Goal: Task Accomplishment & Management: Manage account settings

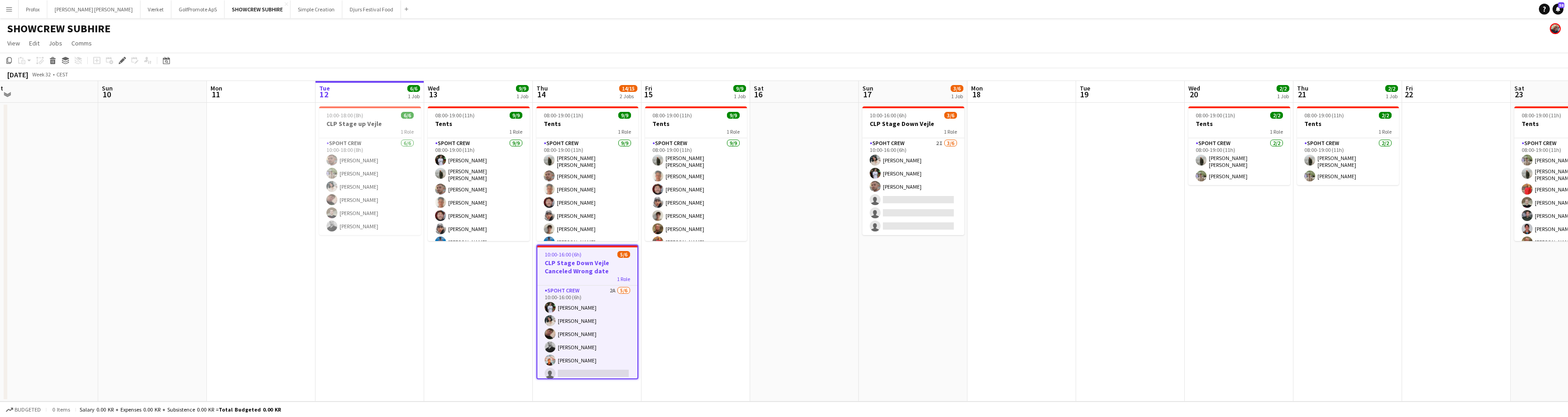
drag, startPoint x: 942, startPoint y: 327, endPoint x: 795, endPoint y: 324, distance: 147.0
click at [793, 325] on app-calendar-viewport "Wed 6 Thu 7 Fri 8 Sat 9 Sun 10 Mon 11 Tue 12 6/6 1 Job Wed 13 9/9 1 Job Thu 14 …" at bounding box center [784, 242] width 1568 height 320
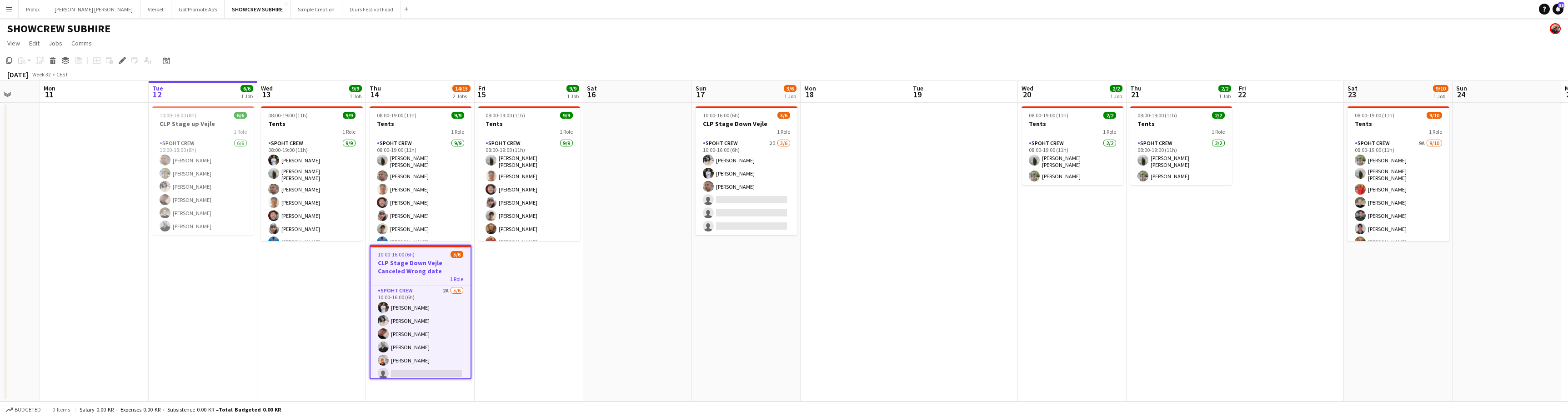
drag, startPoint x: 1113, startPoint y: 324, endPoint x: 1037, endPoint y: 328, distance: 76.1
click at [967, 330] on app-calendar-viewport "Fri 8 Sat 9 Sun 10 Mon 11 Tue 12 6/6 1 Job Wed 13 9/9 1 Job Thu 14 14/15 2 Jobs…" at bounding box center [784, 242] width 1568 height 320
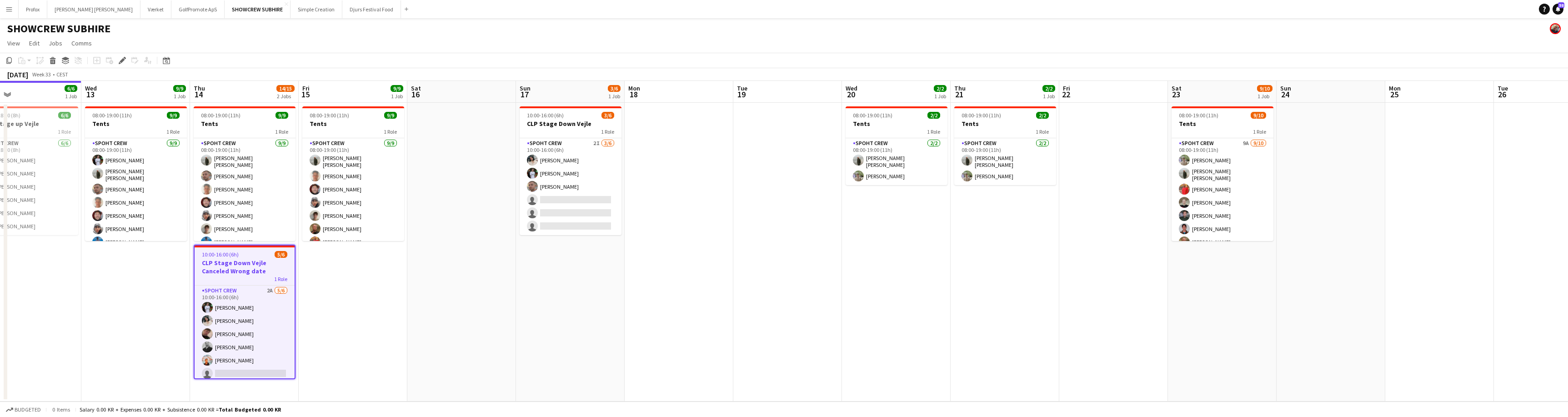
drag, startPoint x: 1063, startPoint y: 336, endPoint x: 1048, endPoint y: 334, distance: 15.1
click at [1008, 333] on app-calendar-viewport "Sun 10 Mon 11 Tue 12 6/6 1 Job Wed 13 9/9 1 Job Thu 14 14/15 2 Jobs Fri 15 9/9 …" at bounding box center [784, 242] width 1568 height 320
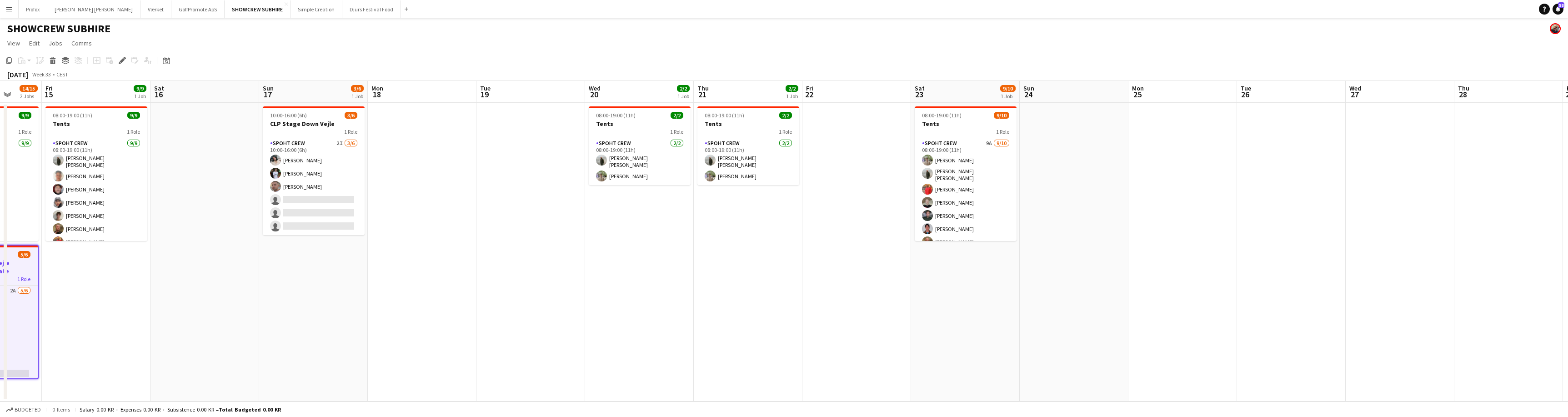
drag, startPoint x: 1328, startPoint y: 346, endPoint x: 1003, endPoint y: 339, distance: 325.1
click at [1003, 339] on app-calendar-viewport "Mon 11 Tue 12 6/6 1 Job Wed 13 9/9 1 Job Thu 14 14/15 2 Jobs Fri 15 9/9 1 Job S…" at bounding box center [784, 242] width 1568 height 320
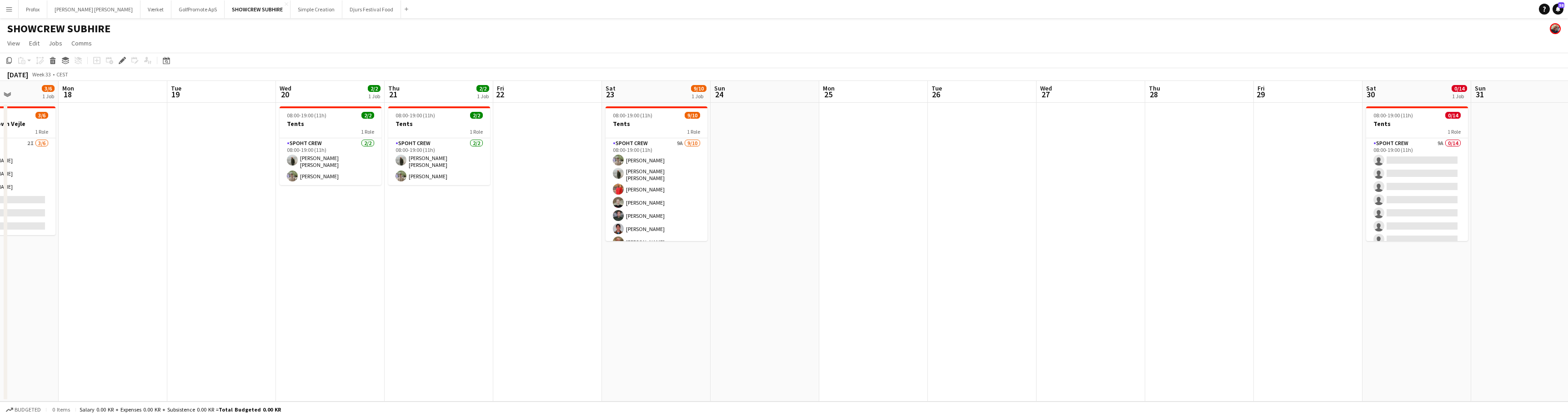
drag, startPoint x: 1330, startPoint y: 336, endPoint x: 1249, endPoint y: 336, distance: 81.0
click at [1078, 338] on app-calendar-viewport "Thu 14 14/15 2 Jobs Fri 15 9/9 1 Job Sat 16 Sun 17 3/6 1 Job Mon 18 Tue 19 Wed …" at bounding box center [784, 242] width 1568 height 320
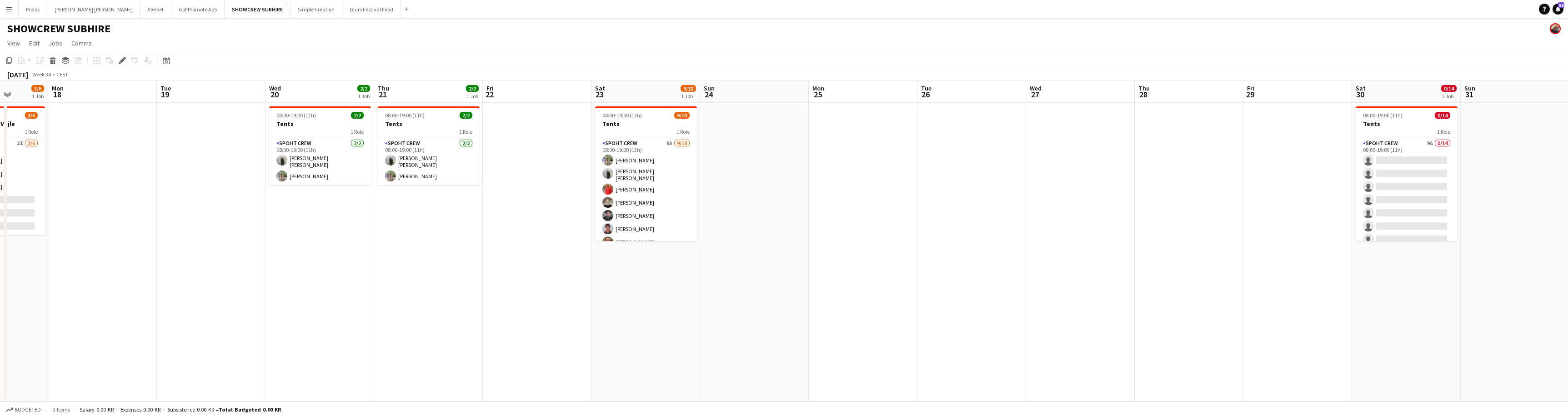
drag, startPoint x: 1268, startPoint y: 336, endPoint x: 1172, endPoint y: 337, distance: 96.0
click at [1170, 338] on app-calendar-viewport "Fri 15 9/9 1 Job Sat 16 Sun 17 3/6 1 Job Mon 18 Tue 19 Wed 20 2/2 1 Job Thu 21 …" at bounding box center [784, 242] width 1568 height 320
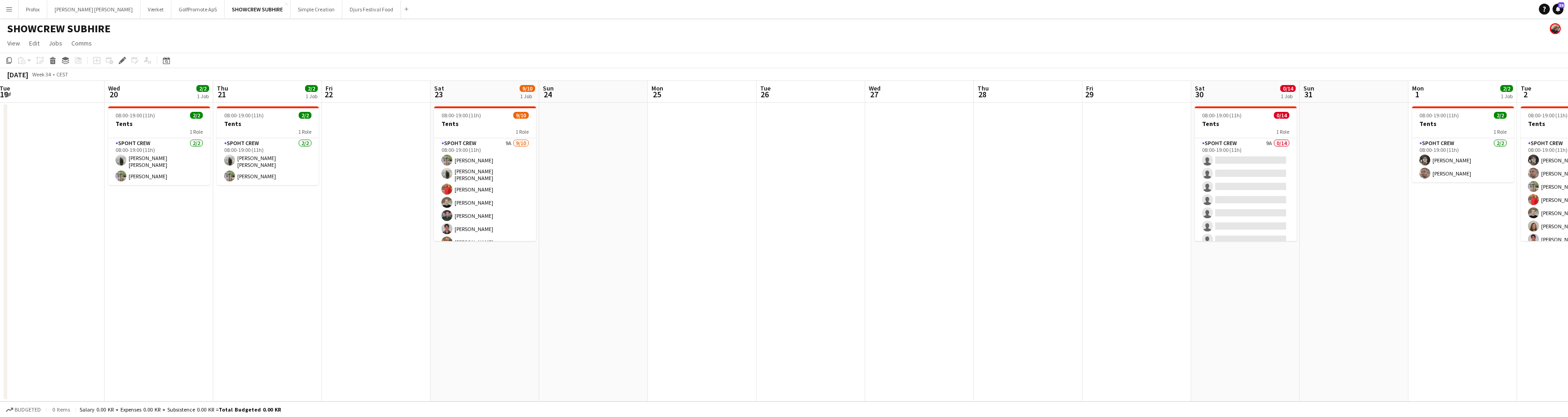
drag, startPoint x: 1300, startPoint y: 328, endPoint x: 1157, endPoint y: 334, distance: 143.1
click at [1132, 338] on app-calendar-viewport "Sun 17 3/6 1 Job Mon 18 Tue 19 Wed 20 2/2 1 Job Thu 21 2/2 1 Job Fri 22 Sat 23 …" at bounding box center [784, 242] width 1568 height 320
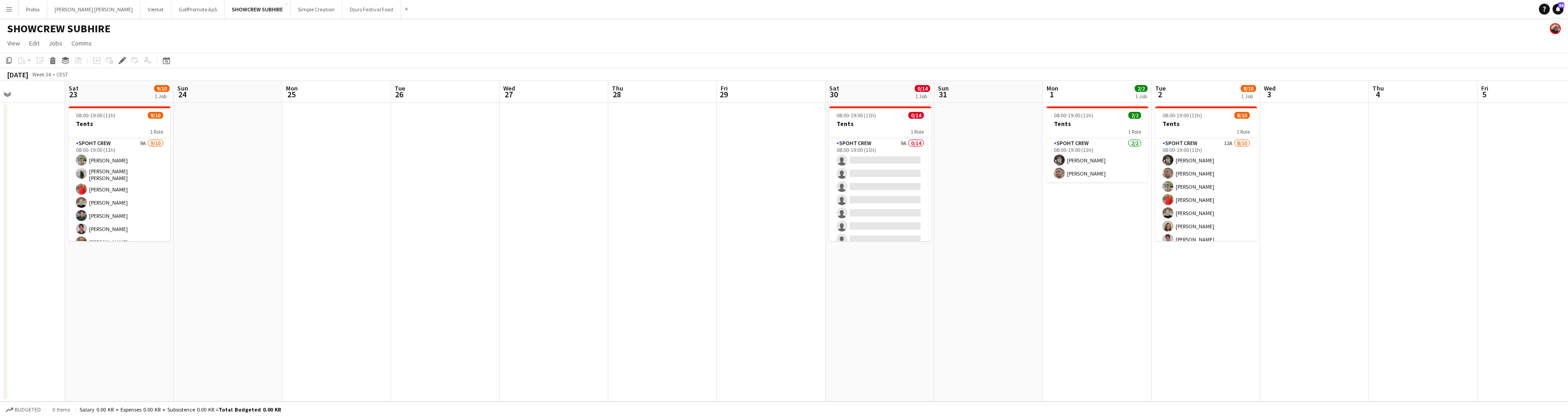
drag, startPoint x: 1244, startPoint y: 330, endPoint x: 1105, endPoint y: 334, distance: 139.1
click at [1099, 336] on app-calendar-viewport "Tue 19 Wed 20 2/2 1 Job Thu 21 2/2 1 Job Fri 22 Sat 23 9/10 1 Job Sun 24 Mon 25…" at bounding box center [784, 242] width 1568 height 320
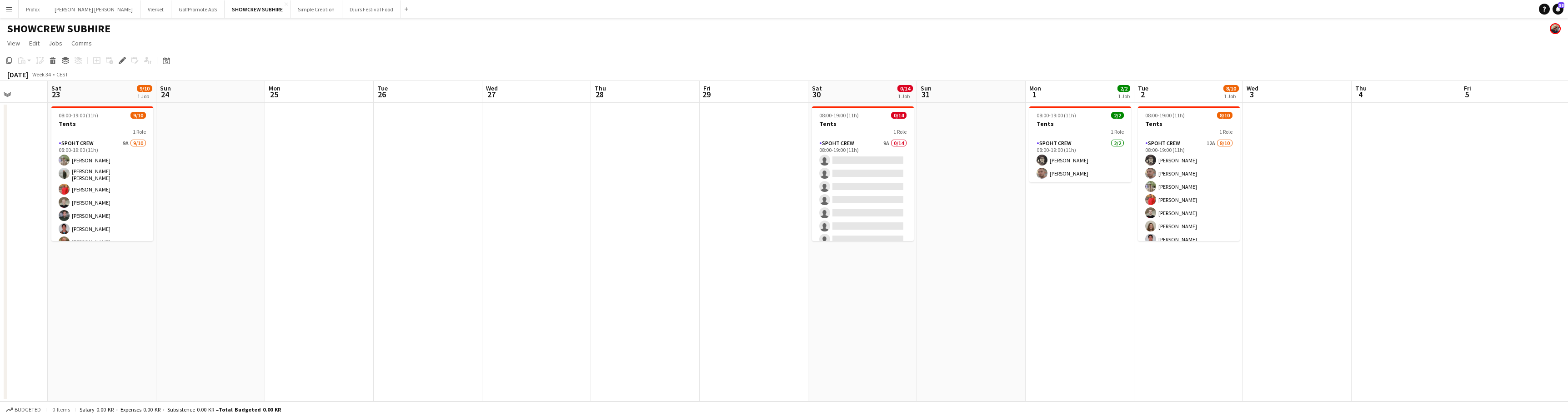
drag, startPoint x: 1393, startPoint y: 330, endPoint x: 1177, endPoint y: 339, distance: 216.2
click at [1167, 341] on app-calendar-viewport "Tue 19 Wed 20 2/2 1 Job Thu 21 2/2 1 Job Fri 22 Sat 23 9/10 1 Job Sun 24 Mon 25…" at bounding box center [784, 242] width 1568 height 320
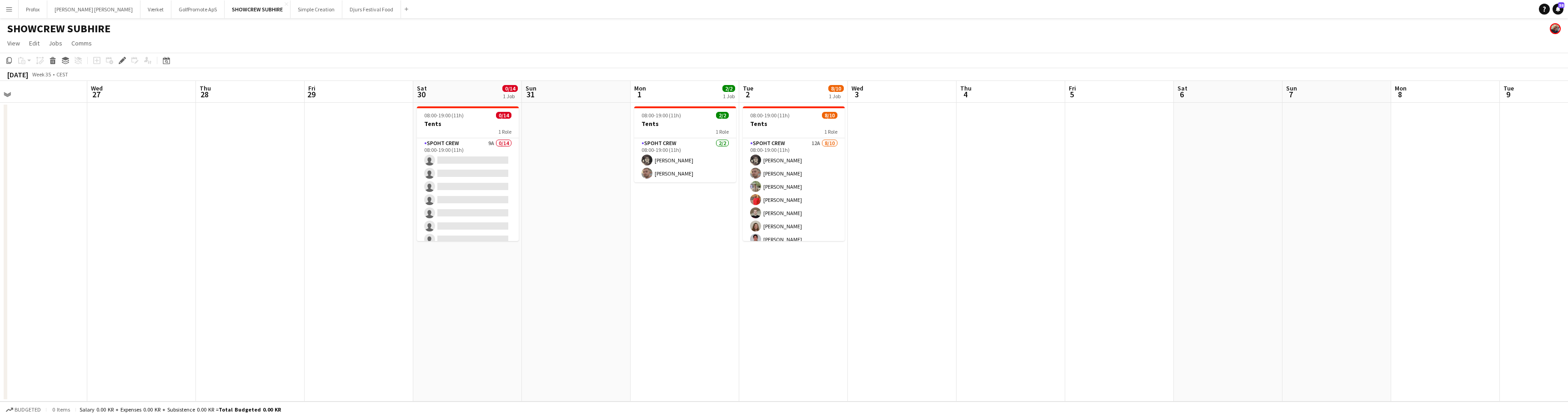
drag, startPoint x: 1299, startPoint y: 325, endPoint x: 1147, endPoint y: 336, distance: 152.4
click at [1119, 340] on app-calendar-viewport "Sat 23 9/10 1 Job Sun 24 Mon 25 Tue 26 Wed 27 Thu 28 Fri 29 Sat 30 0/14 1 Job S…" at bounding box center [784, 242] width 1568 height 320
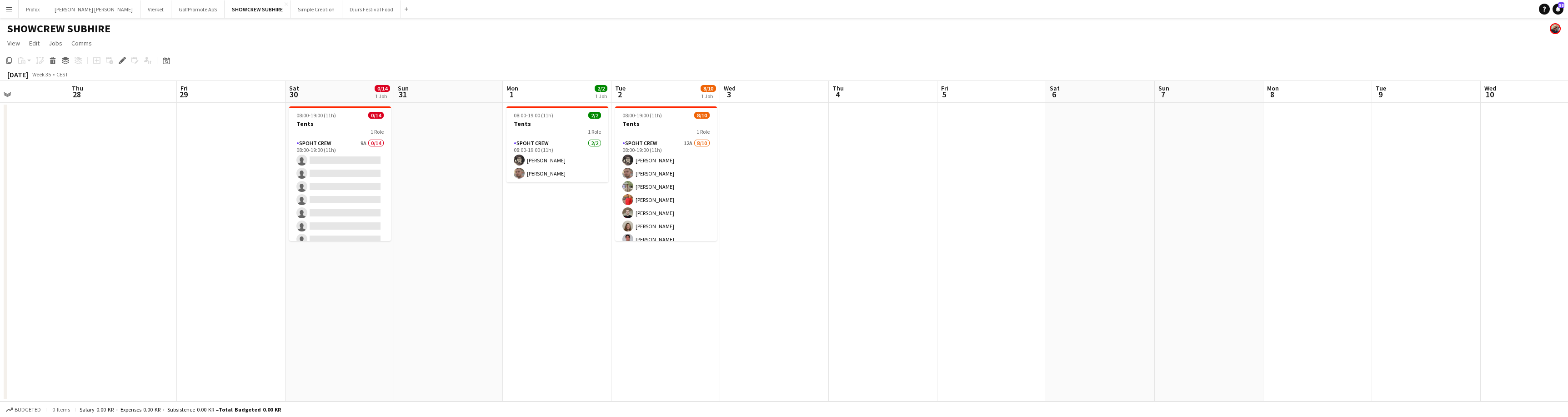
drag, startPoint x: 1304, startPoint y: 332, endPoint x: 1177, endPoint y: 332, distance: 127.0
click at [1177, 334] on app-calendar-viewport "Sun 24 Mon 25 Tue 26 Wed 27 Thu 28 Fri 29 Sat 30 0/14 1 Job Sun 31 Mon 1 2/2 1 …" at bounding box center [784, 242] width 1568 height 320
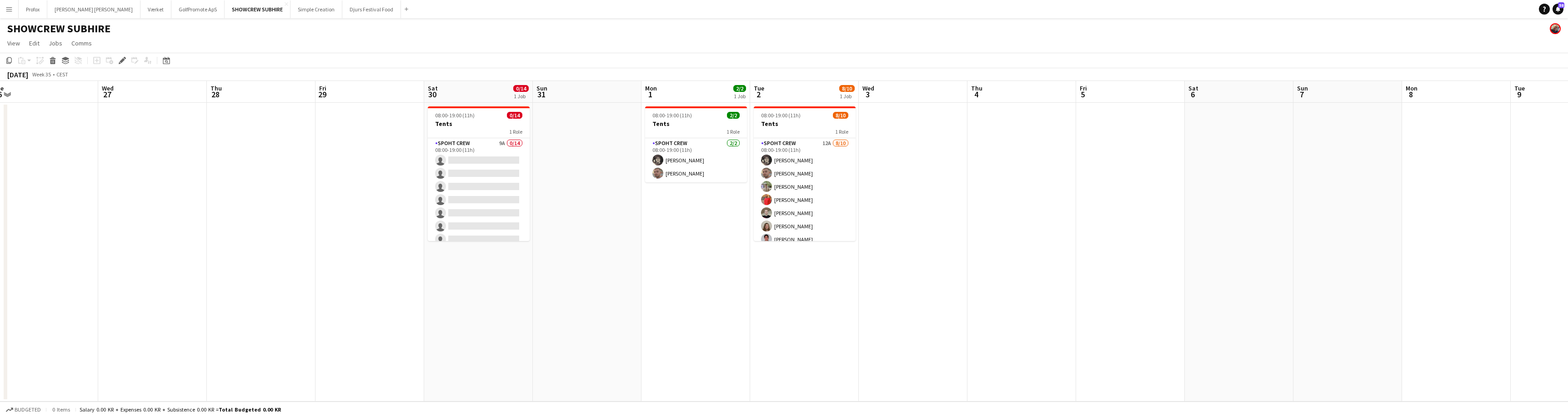
drag, startPoint x: 1287, startPoint y: 231, endPoint x: 992, endPoint y: 264, distance: 296.8
click at [989, 268] on app-calendar-viewport "Sun 24 Mon 25 Tue 26 Wed 27 Thu 28 Fri 29 Sat 30 0/14 1 Job Sun 31 Mon 1 2/2 1 …" at bounding box center [784, 242] width 1568 height 320
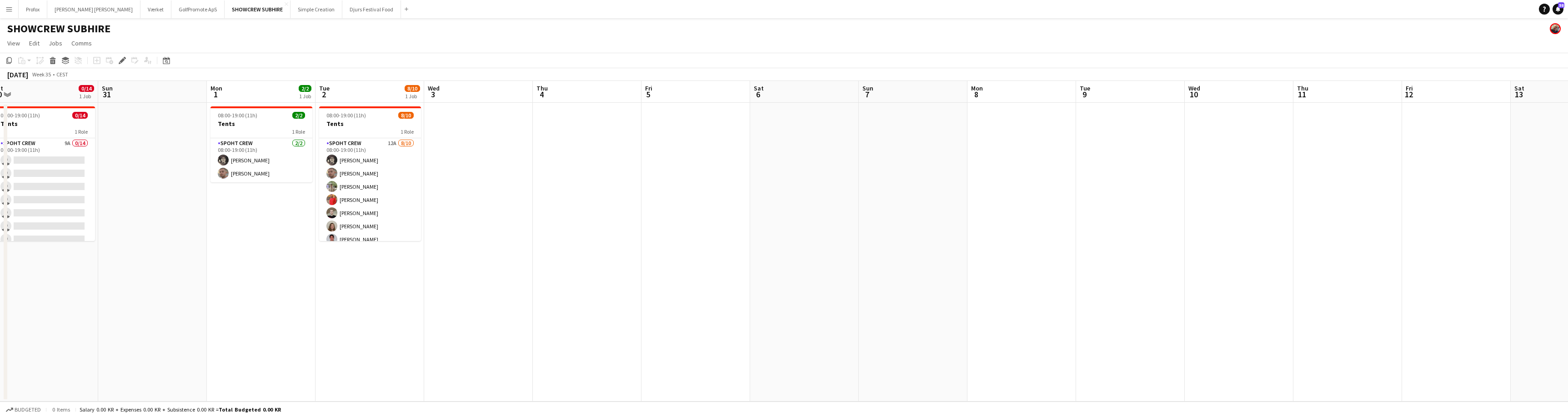
scroll to position [0, 227]
click at [1017, 91] on app-board-header-date "Mon 8" at bounding box center [1022, 92] width 108 height 22
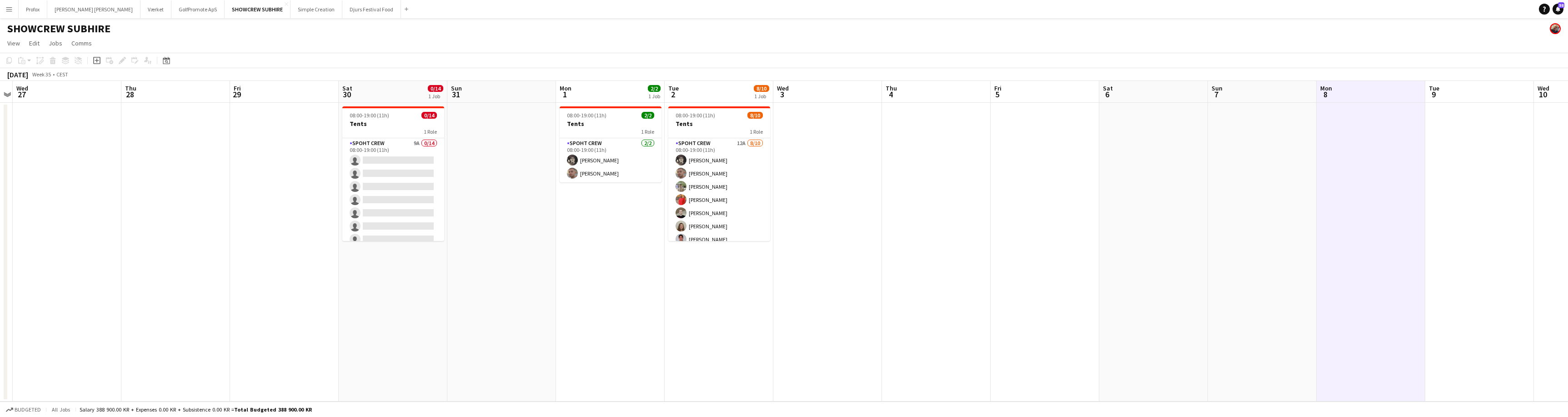
drag, startPoint x: 922, startPoint y: 275, endPoint x: 1251, endPoint y: 202, distance: 337.0
click at [1269, 198] on app-calendar-viewport "Sun 24 Mon 25 Tue 26 Wed 27 Thu 28 Fri 29 Sat 30 0/14 1 Job Sun 31 Mon 1 2/2 1 …" at bounding box center [784, 242] width 1568 height 320
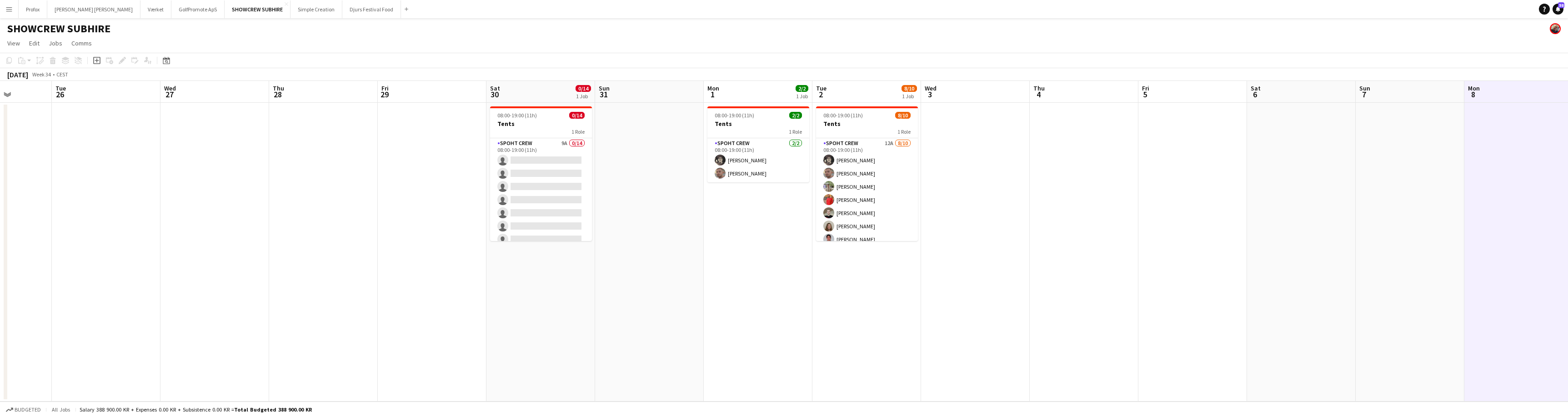
drag, startPoint x: 614, startPoint y: 323, endPoint x: 855, endPoint y: 321, distance: 241.0
click at [880, 320] on app-calendar-viewport "Sat 23 9/10 1 Job Sun 24 Mon 25 Tue 26 Wed 27 Thu 28 Fri 29 Sat 30 0/14 1 Job S…" at bounding box center [784, 242] width 1568 height 320
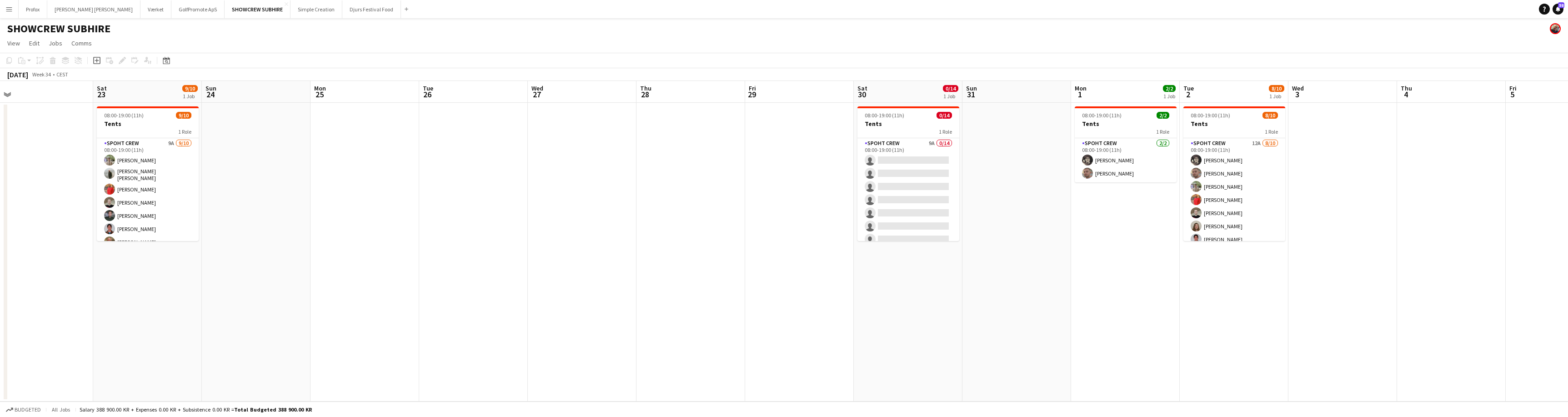
drag, startPoint x: 450, startPoint y: 299, endPoint x: 913, endPoint y: 299, distance: 463.0
click at [913, 299] on app-calendar-viewport "Wed 20 2/2 1 Job Thu 21 2/2 1 Job Fri 22 Sat 23 9/10 1 Job Sun 24 Mon 25 Tue 26…" at bounding box center [784, 242] width 1568 height 320
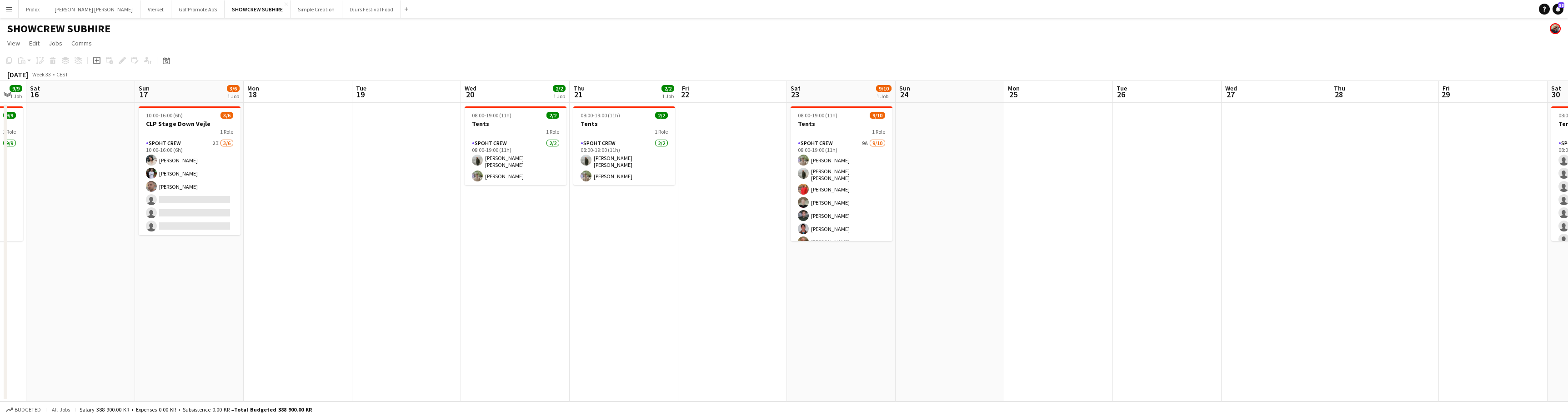
scroll to position [0, 193]
drag, startPoint x: 335, startPoint y: 311, endPoint x: 812, endPoint y: 327, distance: 477.3
click at [812, 327] on app-calendar-viewport "Thu 14 14/15 2 Jobs Fri 15 9/9 1 Job Sat 16 Sun 17 3/6 1 Job Mon 18 Tue 19 Wed …" at bounding box center [784, 242] width 1568 height 320
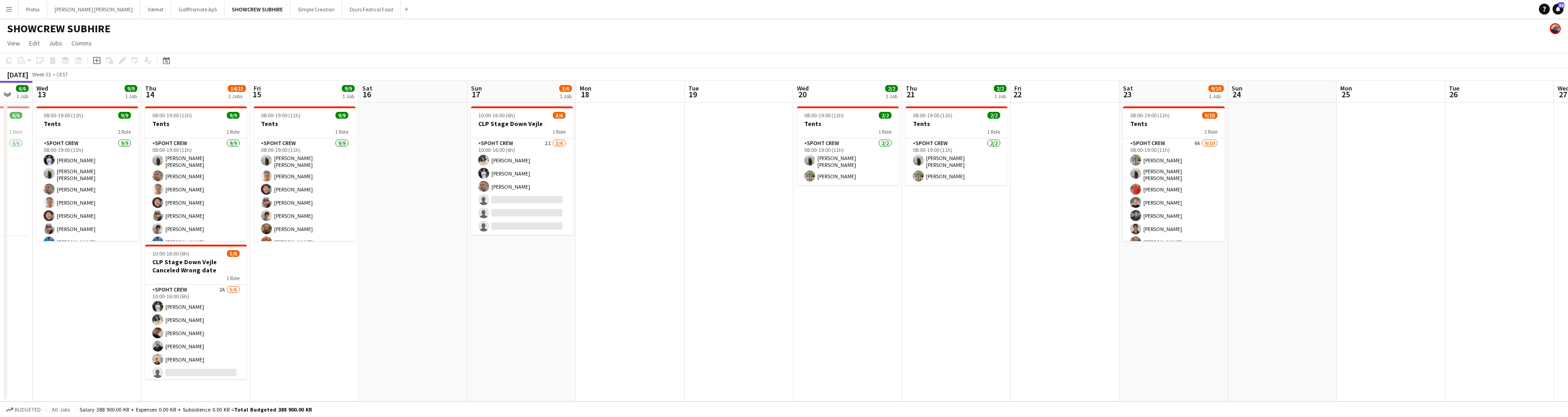
drag, startPoint x: 341, startPoint y: 308, endPoint x: 677, endPoint y: 314, distance: 336.1
click at [677, 313] on app-calendar-viewport "Mon 11 Tue 12 6/6 1 Job Wed 13 9/9 1 Job Thu 14 14/15 2 Jobs Fri 15 9/9 1 Job S…" at bounding box center [784, 242] width 1568 height 320
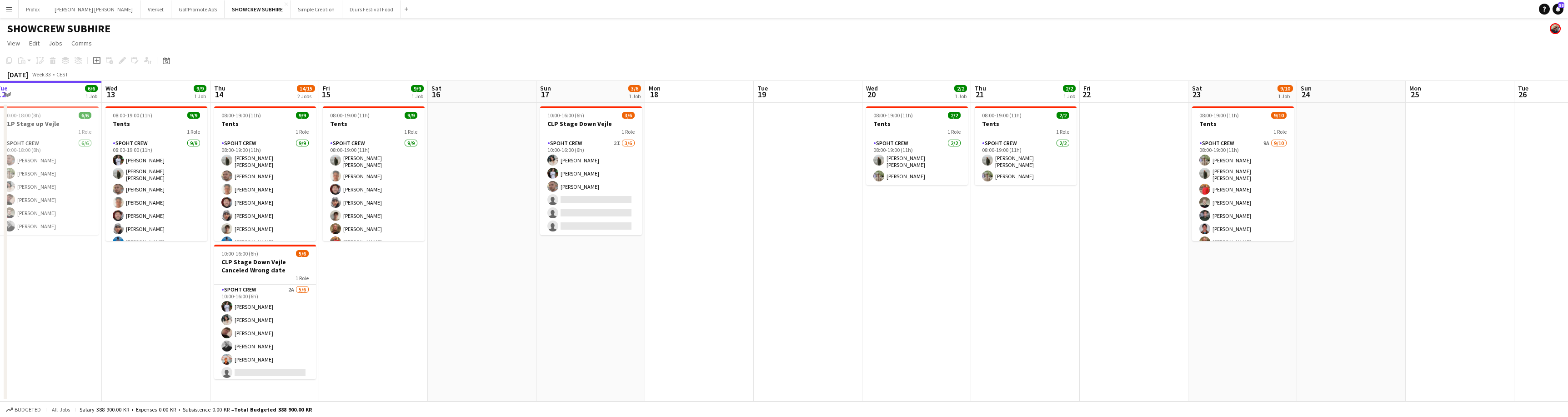
drag, startPoint x: 398, startPoint y: 327, endPoint x: 461, endPoint y: 322, distance: 63.2
click at [460, 323] on app-calendar-viewport "Sat 9 Sun 10 Mon 11 Tue 12 6/6 1 Job Wed 13 9/9 1 Job Thu 14 14/15 2 Jobs Fri 1…" at bounding box center [784, 242] width 1568 height 320
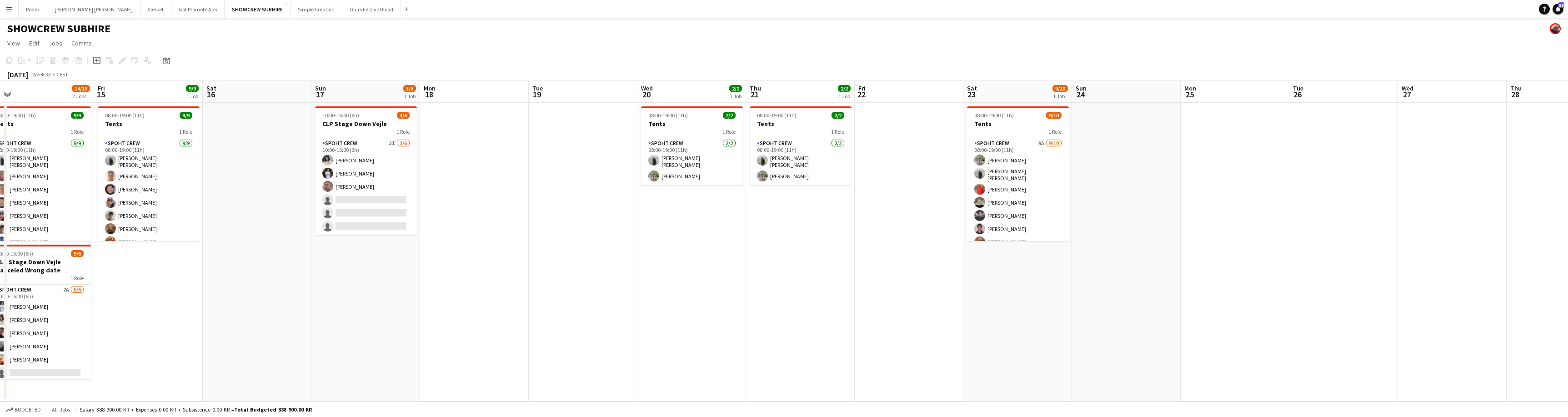
drag, startPoint x: 621, startPoint y: 313, endPoint x: 333, endPoint y: 314, distance: 288.0
click at [288, 318] on app-calendar-viewport "Mon 11 Tue 12 6/6 1 Job Wed 13 9/9 1 Job Thu 14 14/15 2 Jobs Fri 15 9/9 1 Job S…" at bounding box center [784, 242] width 1568 height 320
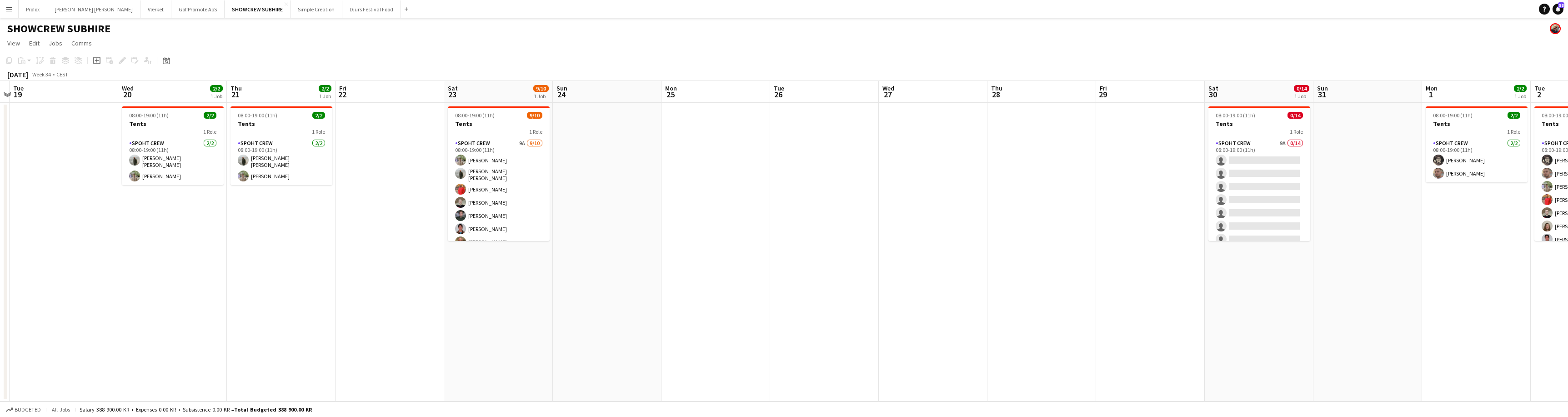
scroll to position [0, 325]
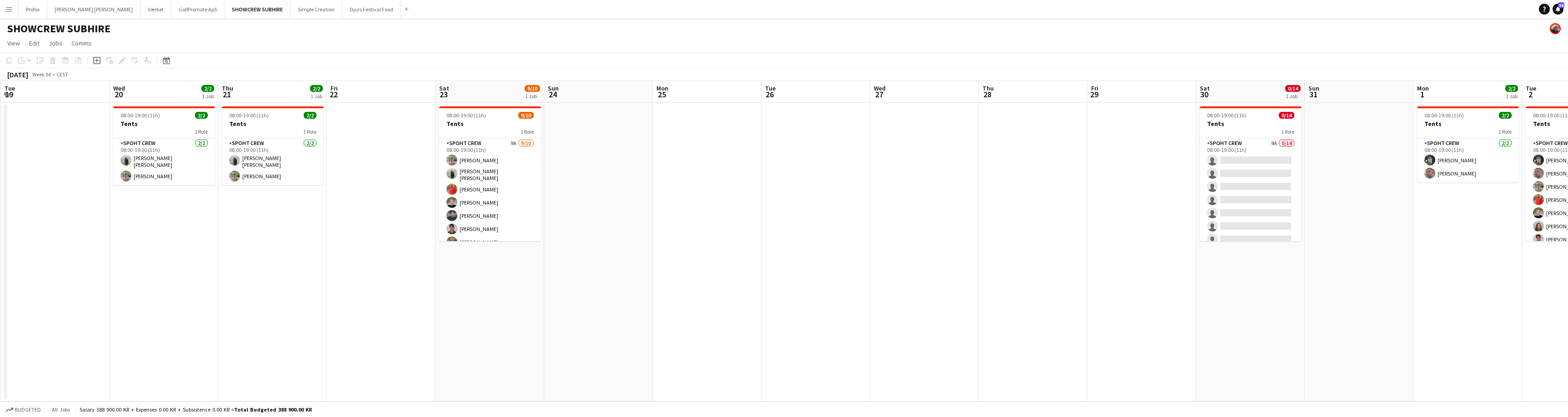
drag, startPoint x: 724, startPoint y: 330, endPoint x: 310, endPoint y: 316, distance: 414.2
click at [307, 320] on app-calendar-viewport "Sat 16 Sun 17 3/6 1 Job Mon 18 Tue 19 Wed 20 2/2 1 Job Thu 21 2/2 1 Job Fri 22 …" at bounding box center [784, 242] width 1568 height 320
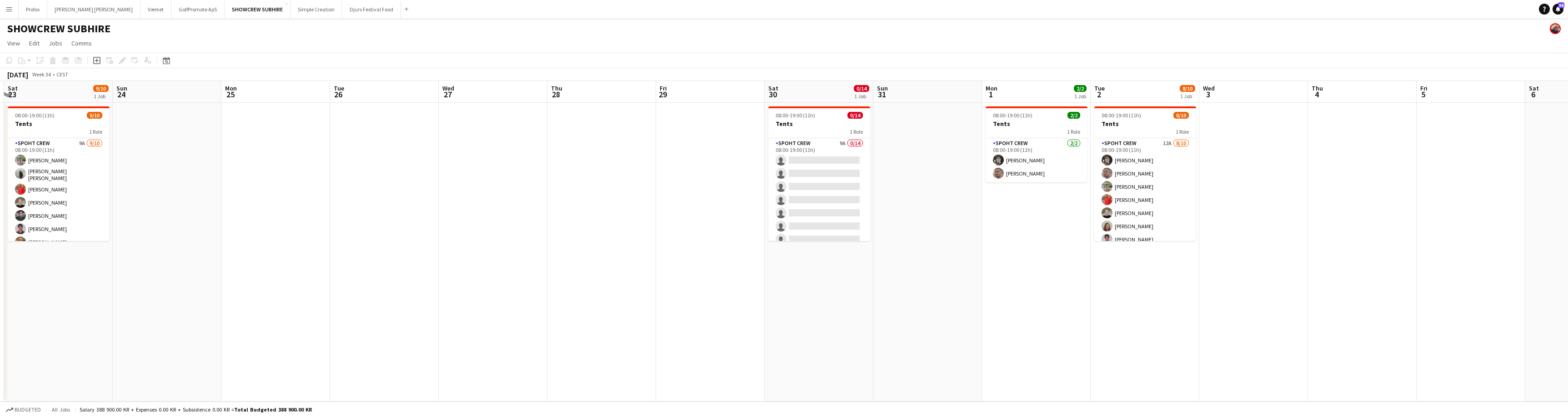
drag, startPoint x: 857, startPoint y: 327, endPoint x: 453, endPoint y: 319, distance: 404.1
click at [436, 320] on app-calendar-viewport "Wed 20 2/2 1 Job Thu 21 2/2 1 Job Fri 22 Sat 23 9/10 1 Job Sun 24 Mon 25 Tue 26…" at bounding box center [784, 242] width 1568 height 320
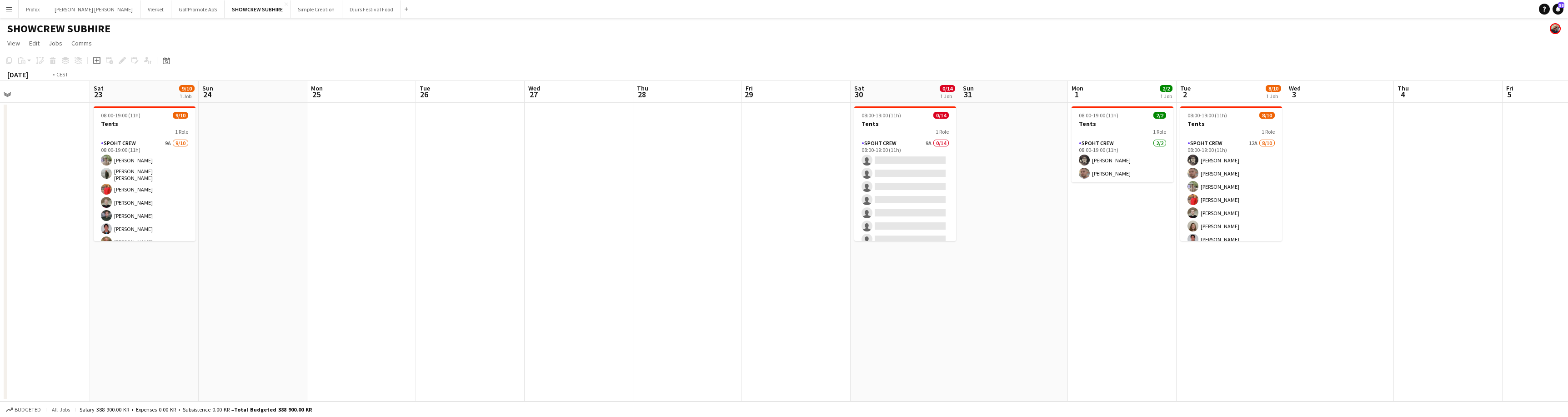
drag, startPoint x: 729, startPoint y: 334, endPoint x: 460, endPoint y: 338, distance: 269.0
click at [451, 340] on app-calendar-viewport "Wed 20 2/2 1 Job Thu 21 2/2 1 Job Fri 22 Sat 23 9/10 1 Job Sun 24 Mon 25 Tue 26…" at bounding box center [784, 242] width 1568 height 320
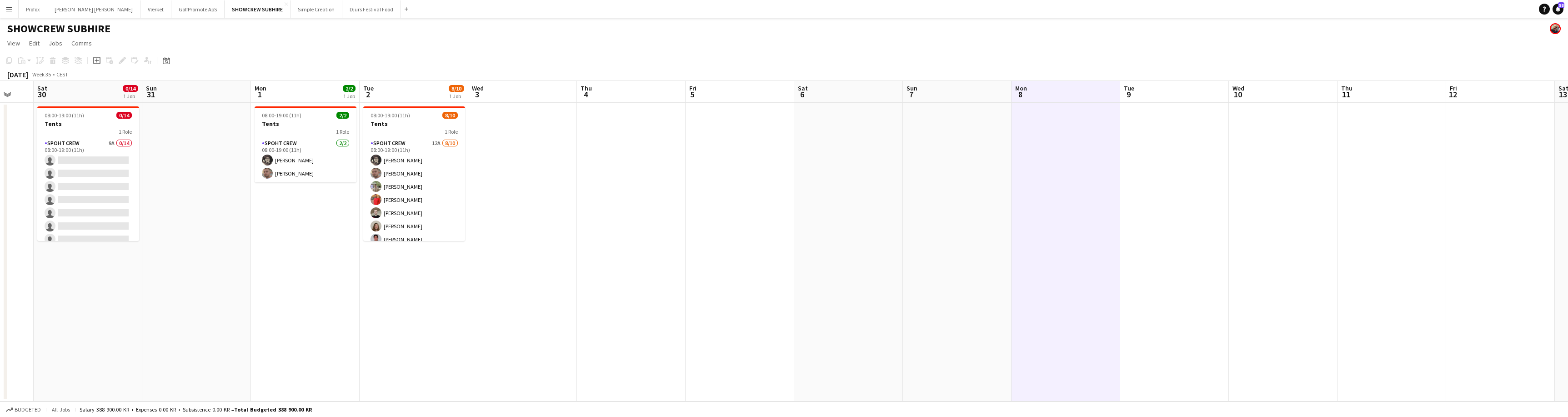
drag, startPoint x: 607, startPoint y: 343, endPoint x: 284, endPoint y: 332, distance: 323.2
click at [282, 334] on app-calendar-viewport "Tue 26 Wed 27 Thu 28 Fri 29 Sat 30 0/14 1 Job Sun 31 Mon 1 2/2 1 Job Tue 2 8/10…" at bounding box center [784, 242] width 1568 height 320
